Goal: Task Accomplishment & Management: Use online tool/utility

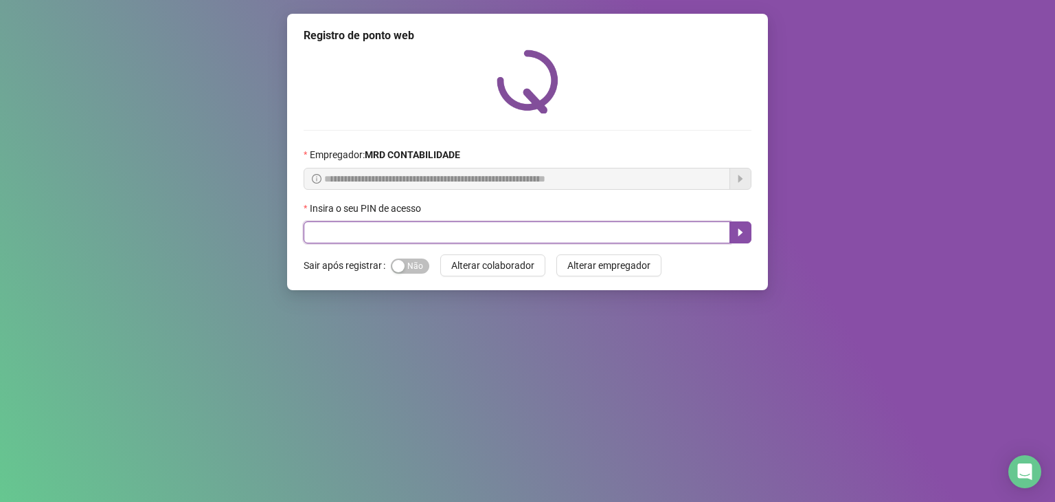
click at [418, 243] on input "text" at bounding box center [517, 232] width 427 height 22
type input "*****"
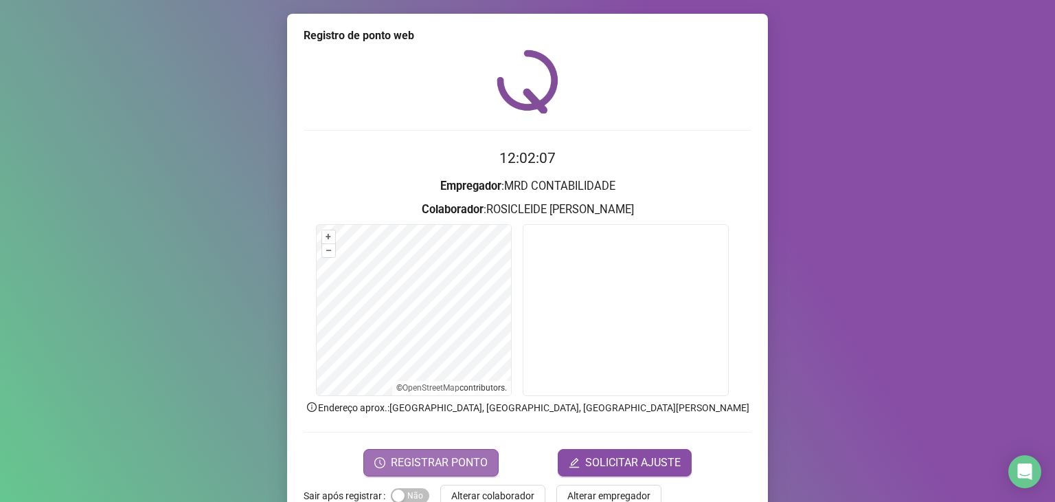
click at [432, 454] on span "REGISTRAR PONTO" at bounding box center [439, 462] width 97 height 16
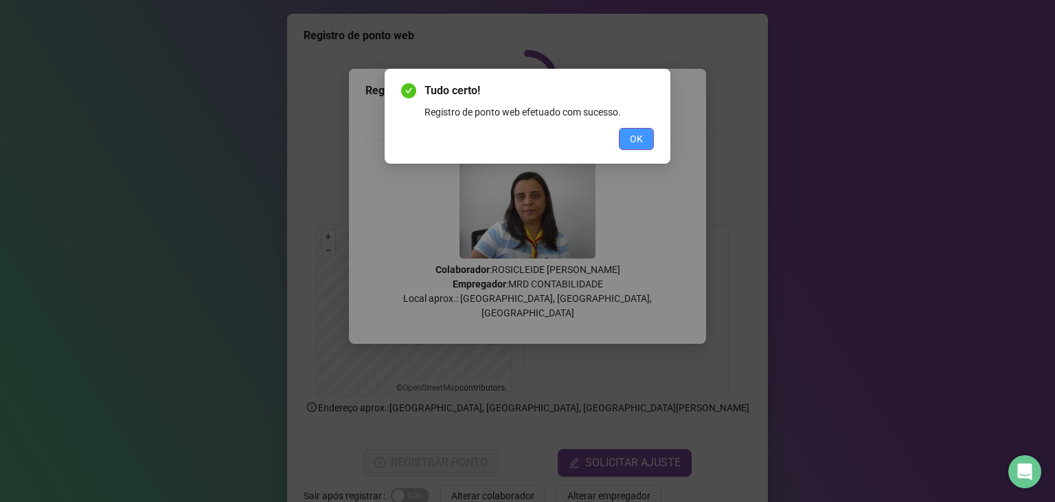
click at [632, 140] on span "OK" at bounding box center [636, 138] width 13 height 15
